Goal: Navigation & Orientation: Go to known website

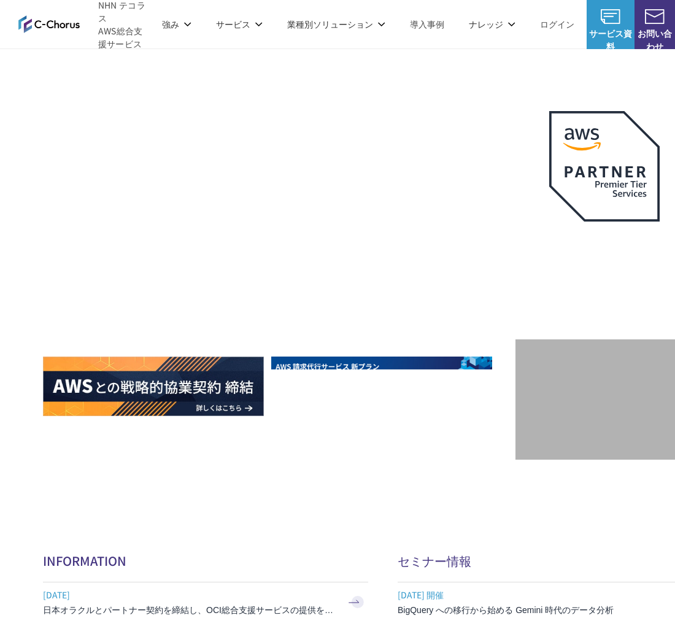
scroll to position [875, 0]
